Goal: Task Accomplishment & Management: Use online tool/utility

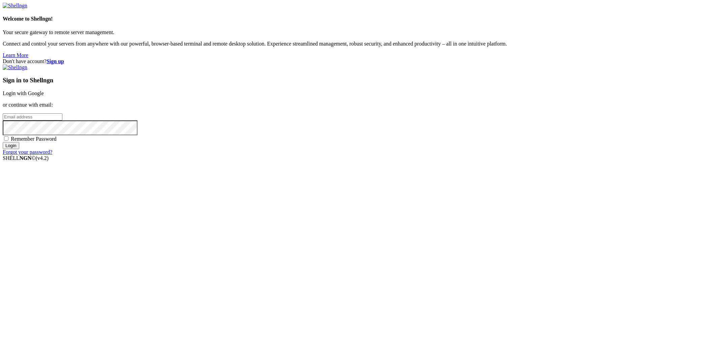
click at [44, 96] on link "Login with Google" at bounding box center [23, 93] width 41 height 6
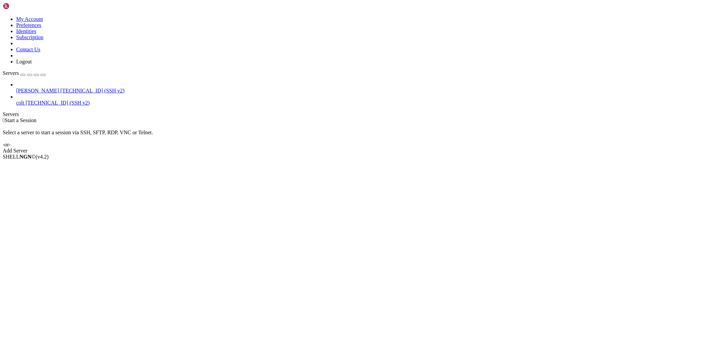
click at [60, 88] on span "[TECHNICAL_ID] (SSH v2)" at bounding box center [92, 91] width 64 height 6
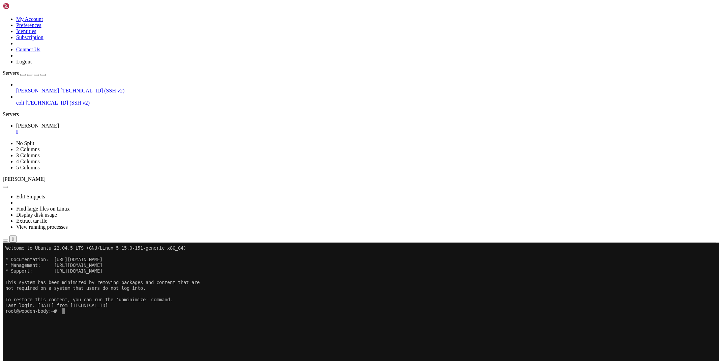
click at [5, 240] on icon "button" at bounding box center [5, 240] width 0 height 0
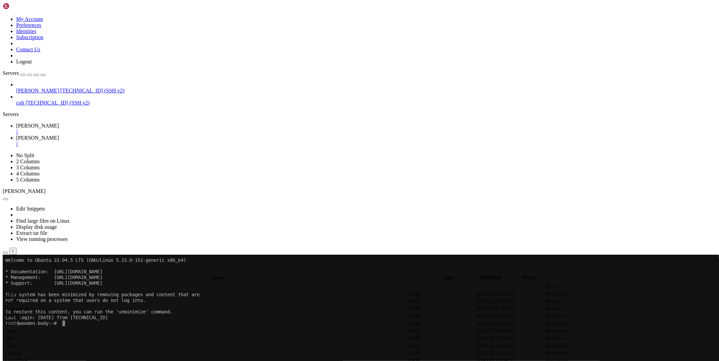
click at [20, 291] on span " bypass" at bounding box center [12, 294] width 17 height 6
type input "/root/ryx/bypass"
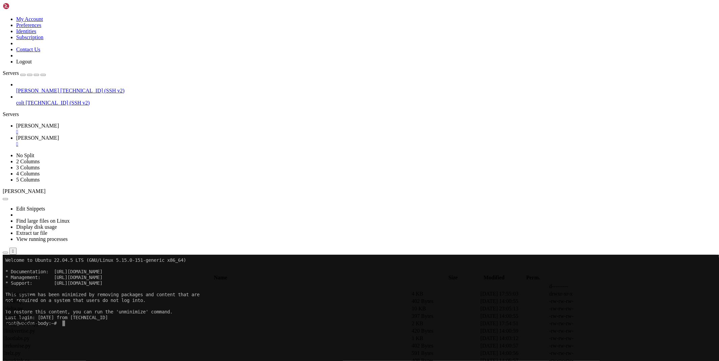
click at [618, 301] on icon at bounding box center [618, 301] width 0 height 0
type textarea "except: return 'An error occurred while bypassing Codex (exp)'"
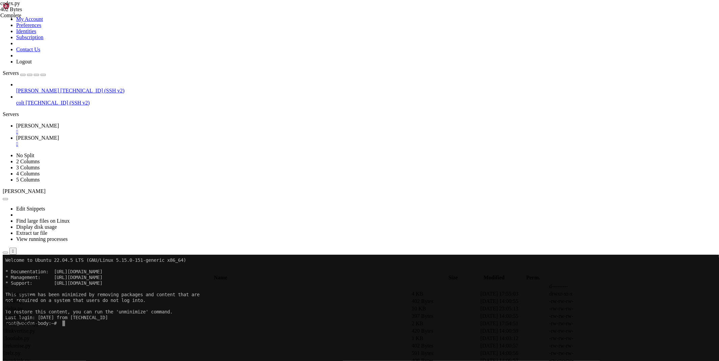
paste textarea "lse: return 'An error occurred while bypass the Codex (whitelisted)'"
type textarea "else: return 'An error occurred while bypass the Codex (whitelisted)'"
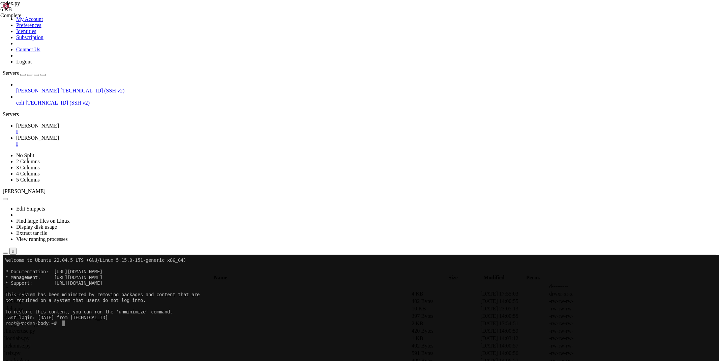
click at [59, 123] on span "[PERSON_NAME]" at bounding box center [37, 126] width 43 height 6
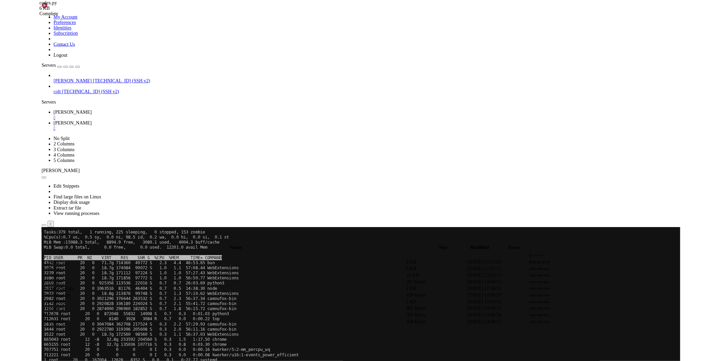
scroll to position [5, 0]
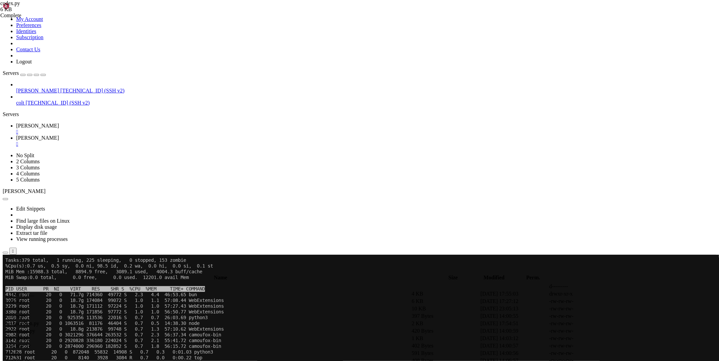
drag, startPoint x: 667, startPoint y: 355, endPoint x: 690, endPoint y: 355, distance: 23.3
copy span "[TECHNICAL_ID]"
